Goal: Communication & Community: Answer question/provide support

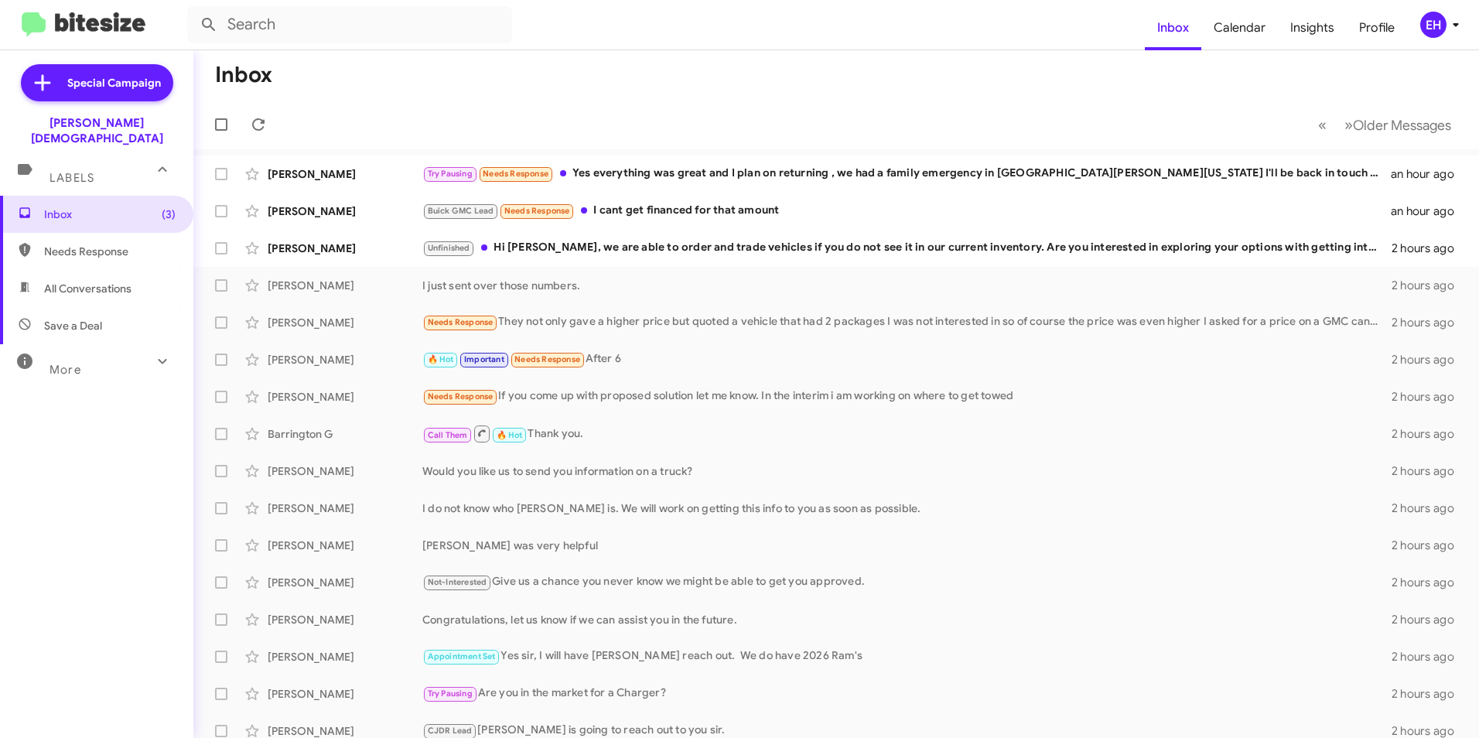
click at [111, 245] on span "Needs Response" at bounding box center [96, 251] width 193 height 37
type input "in:needs-response"
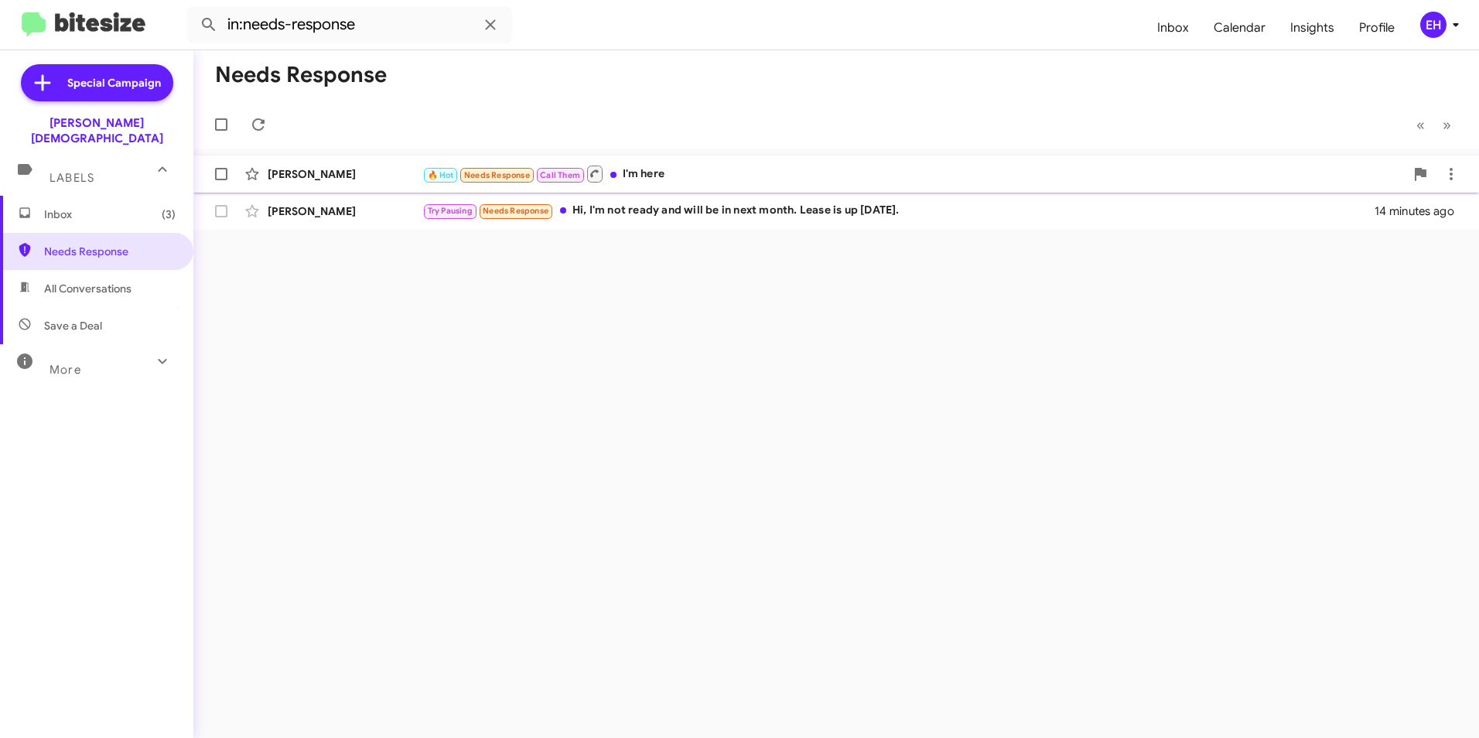
click at [666, 186] on div "[PERSON_NAME] 🔥 Hot Needs Response Call Them I'm here 13 minutes ago" at bounding box center [836, 174] width 1261 height 31
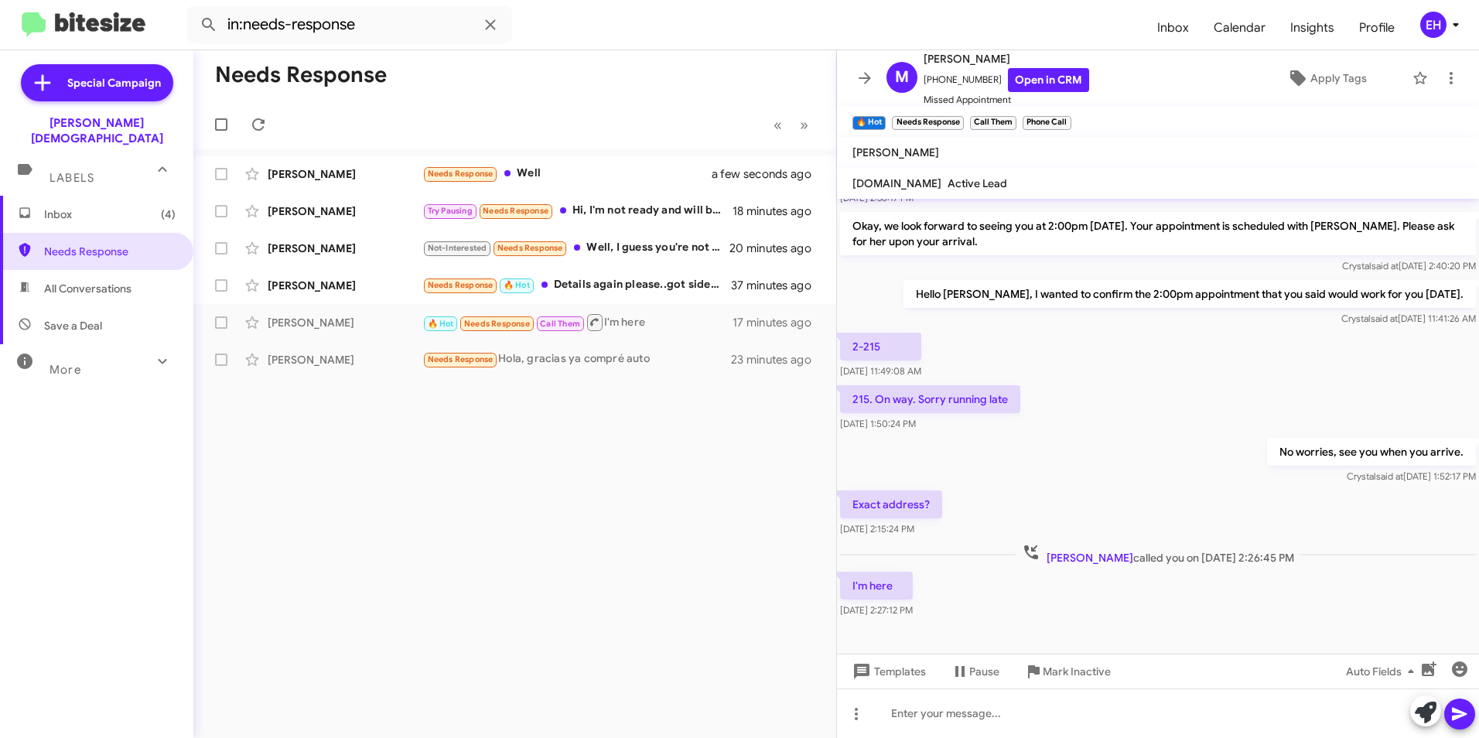
scroll to position [317, 0]
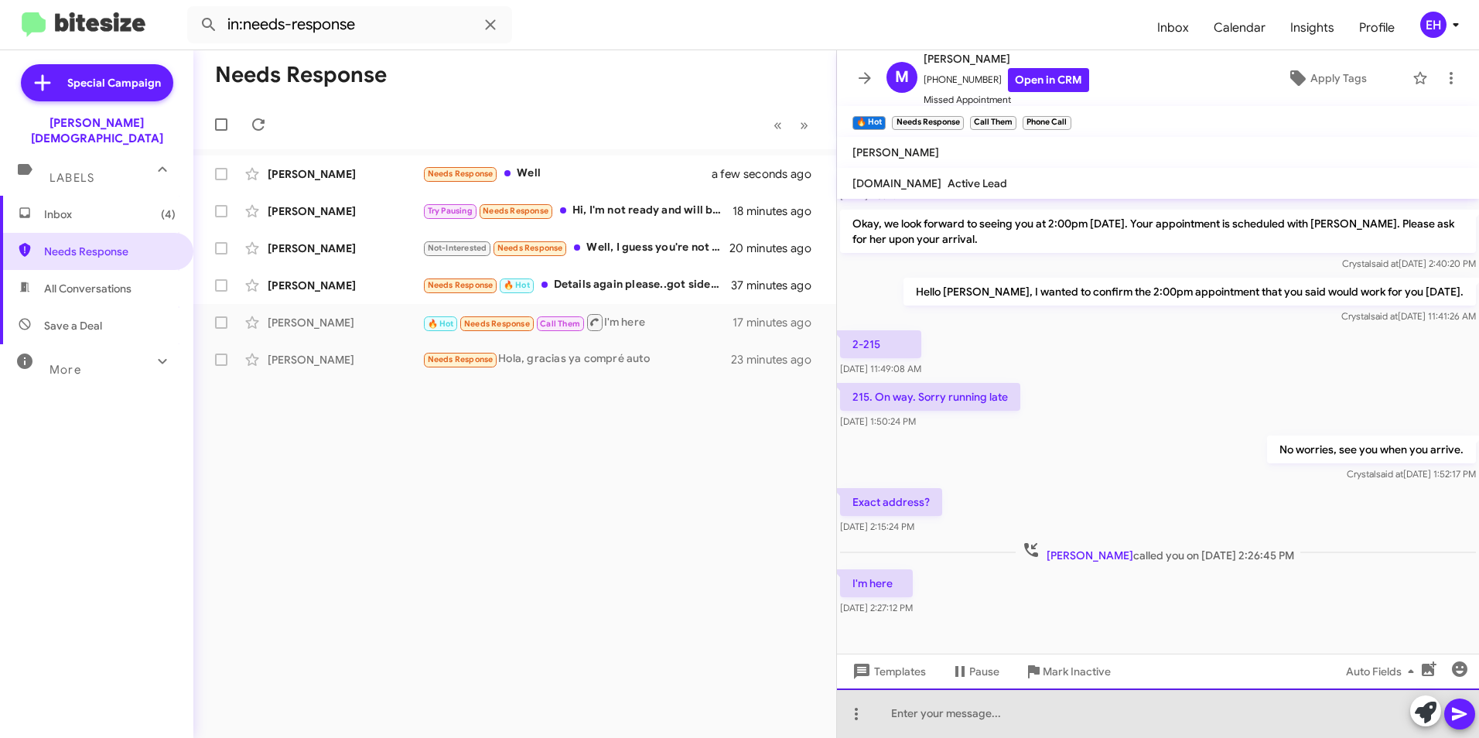
click at [985, 714] on div at bounding box center [1158, 712] width 642 height 49
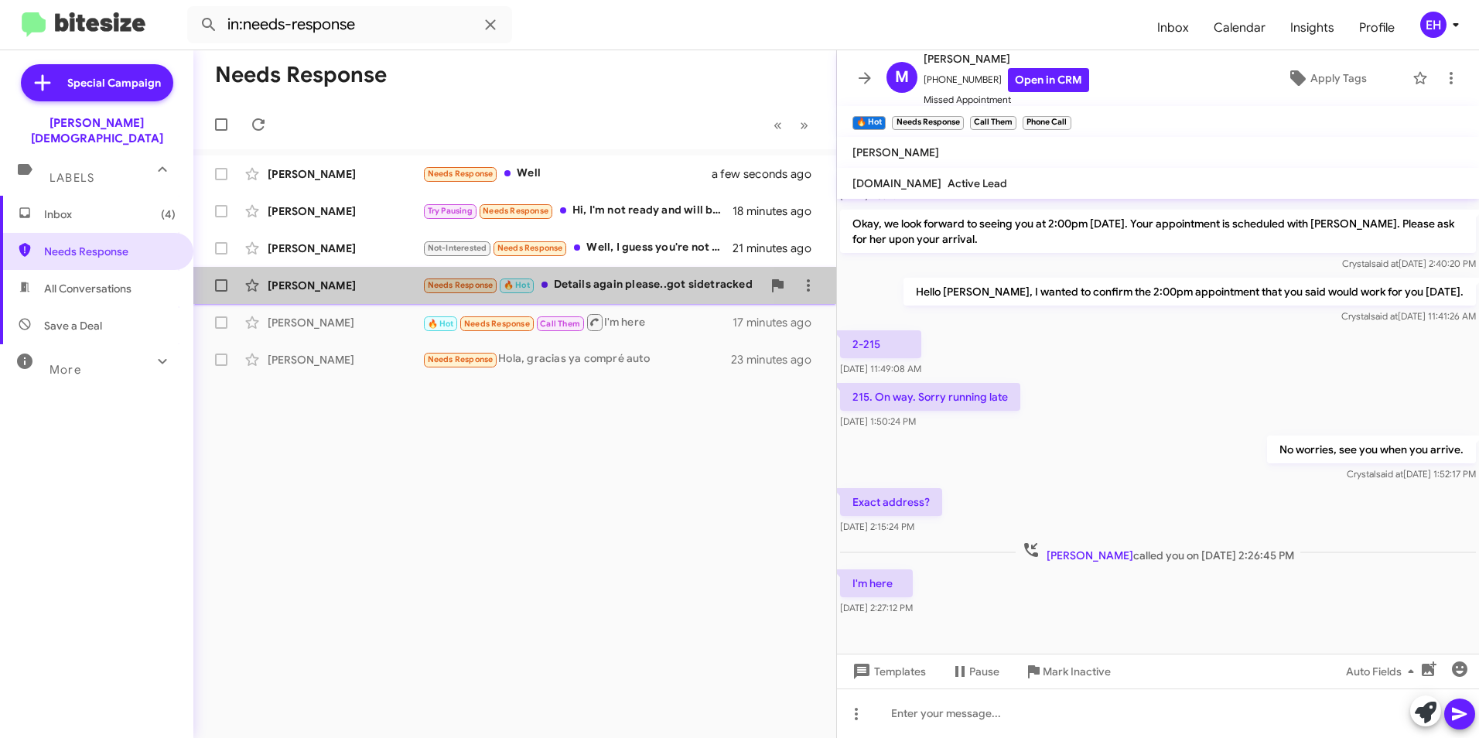
click at [314, 288] on div "[PERSON_NAME]" at bounding box center [345, 285] width 155 height 15
